Goal: Communication & Community: Connect with others

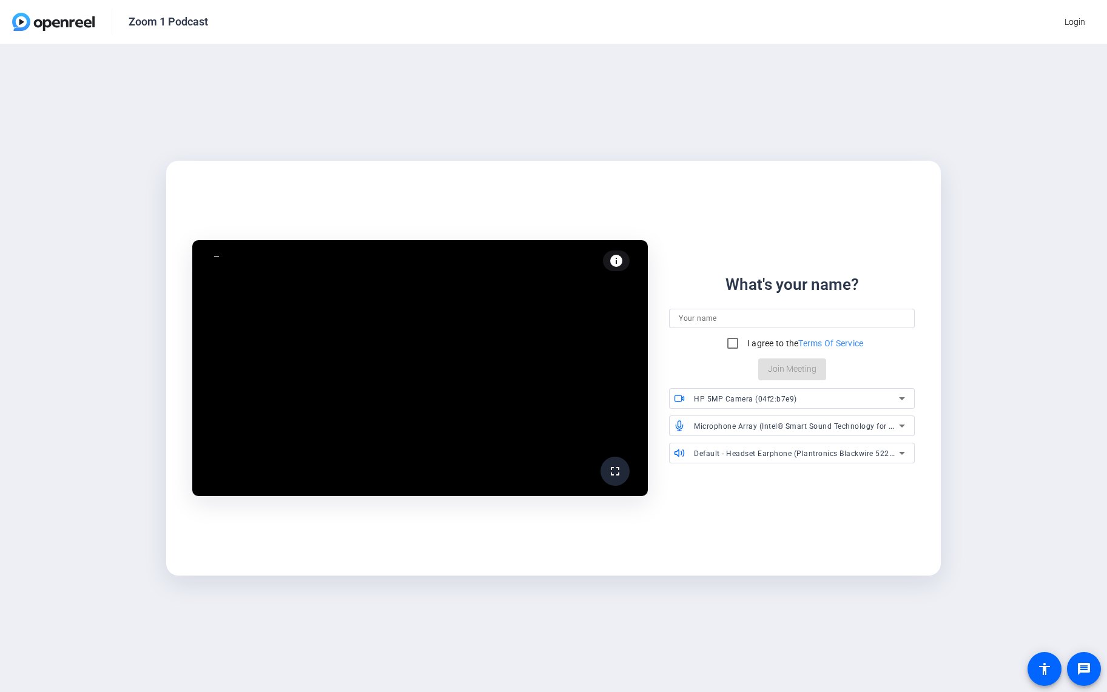
click at [717, 315] on input at bounding box center [792, 318] width 226 height 15
type input "[PERSON_NAME]"
click at [735, 344] on input "I agree to the Terms Of Service" at bounding box center [733, 343] width 24 height 24
checkbox input "true"
click at [772, 365] on span "Join Meeting" at bounding box center [792, 369] width 49 height 13
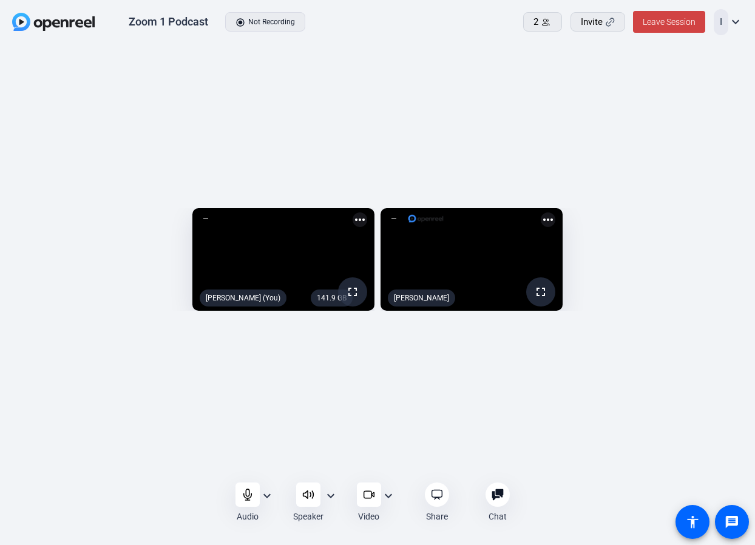
click at [41, 422] on div "141.9 GB fullscreen [PERSON_NAME] (You) more_horiz fullscreen [PERSON_NAME] mor…" at bounding box center [377, 263] width 755 height 436
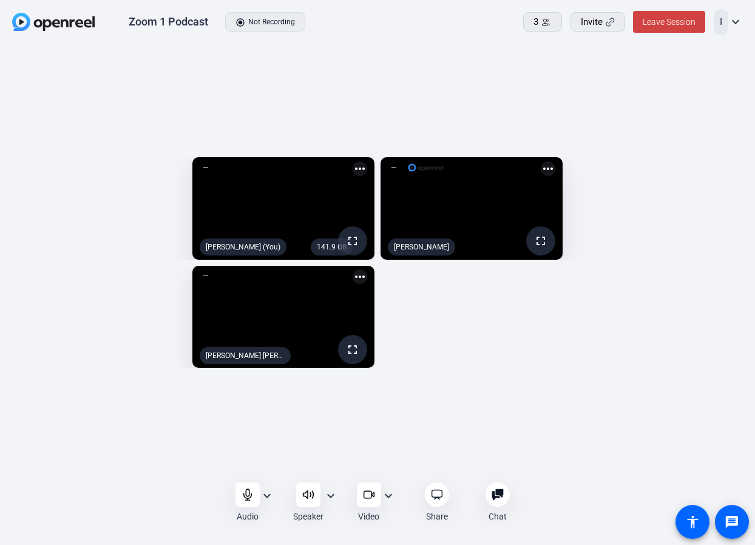
click at [57, 47] on div "141.9 GB fullscreen [PERSON_NAME] (You) more_horiz fullscreen [PERSON_NAME] mor…" at bounding box center [377, 263] width 755 height 436
click at [124, 39] on div "Zoom 1 Podcast radio_button_checked Not Recording 3 Invite Leave Session I expa…" at bounding box center [377, 22] width 755 height 45
click at [104, 47] on div "141.9 GB fullscreen [PERSON_NAME] (You) more_horiz fullscreen [PERSON_NAME] mor…" at bounding box center [377, 263] width 755 height 436
click at [151, 45] on div "141.9 GB fullscreen [PERSON_NAME] (You) more_horiz fullscreen [PERSON_NAME] mor…" at bounding box center [377, 263] width 755 height 436
click at [482, 374] on div "141.9 GB fullscreen [PERSON_NAME] (You) more_horiz fullscreen [PERSON_NAME] mor…" at bounding box center [377, 262] width 731 height 223
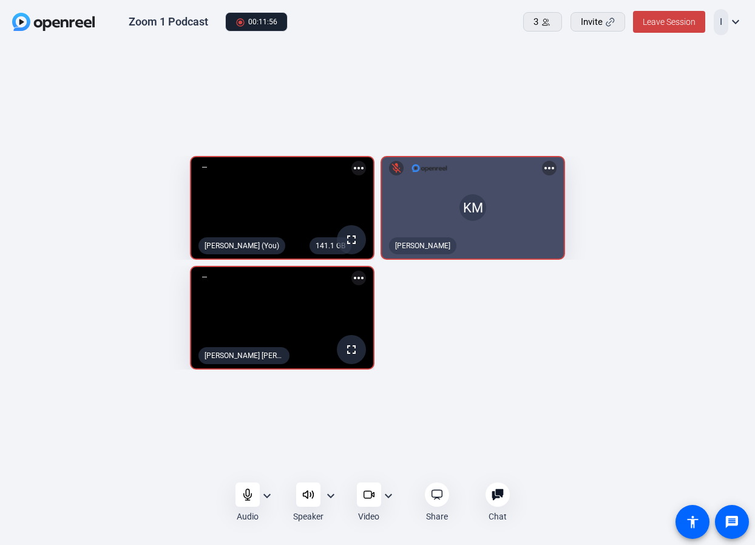
click at [595, 333] on div "141.1 GB fullscreen [PERSON_NAME] (You) more_horiz KM mic_off [PERSON_NAME] mor…" at bounding box center [377, 263] width 731 height 226
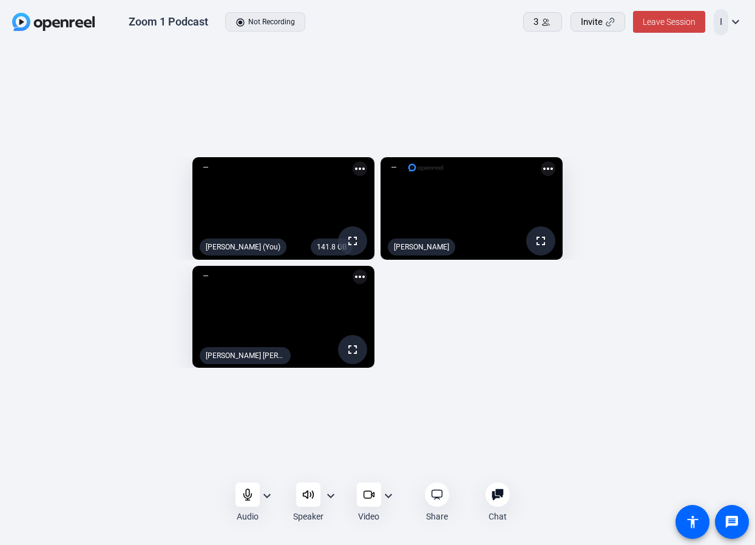
click at [541, 355] on div "141.8 GB fullscreen [PERSON_NAME] (You) more_horiz fullscreen [PERSON_NAME] mor…" at bounding box center [377, 262] width 731 height 223
click at [382, 40] on div "Zoom 1 Podcast radio_button_checked Not Recording 3 Invite Leave Session I expa…" at bounding box center [377, 22] width 755 height 45
click at [521, 298] on div "141.8 GB fullscreen [PERSON_NAME] (You) more_horiz fullscreen [PERSON_NAME] mor…" at bounding box center [377, 262] width 731 height 223
